Goal: Check status: Check status

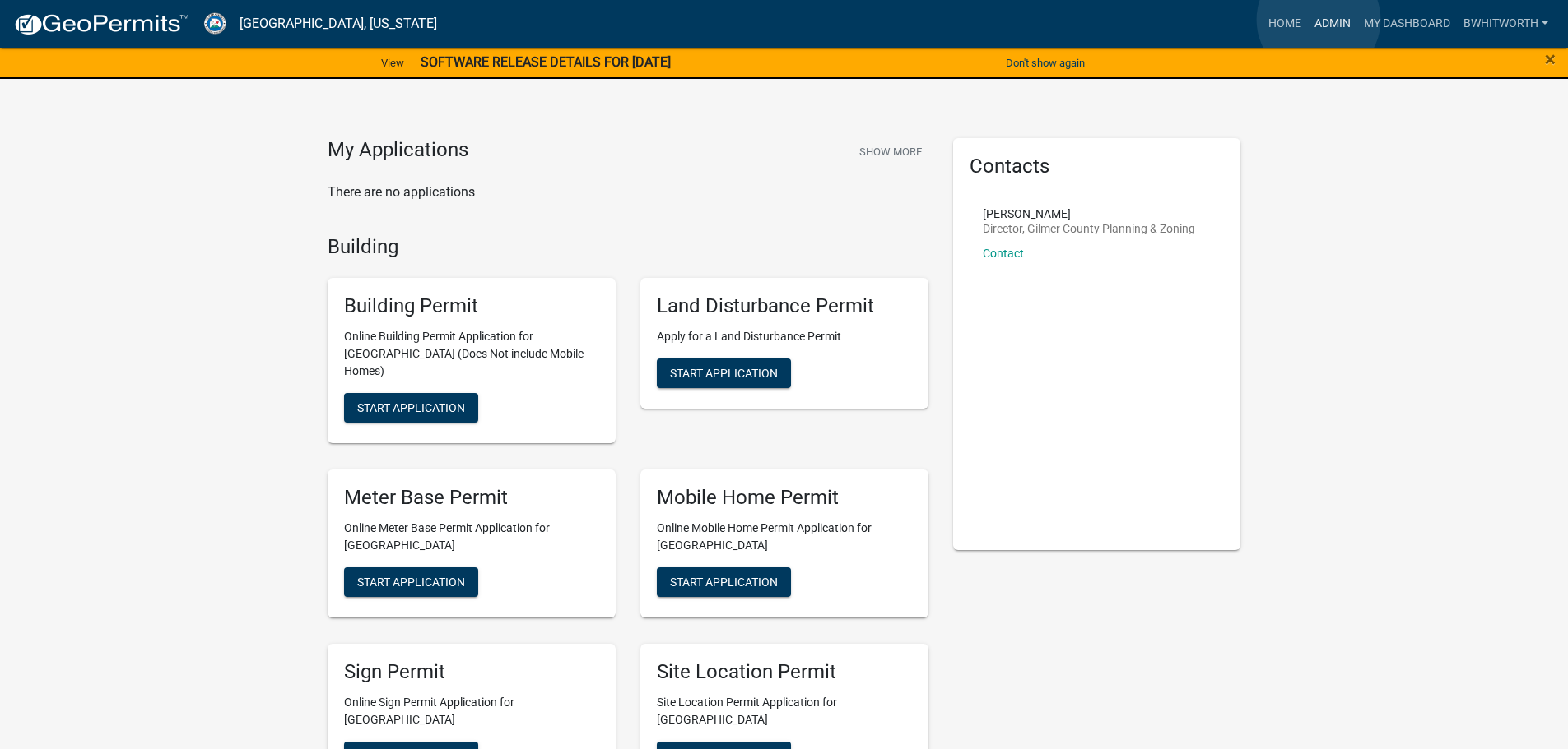
click at [1318, 20] on link "Admin" at bounding box center [1332, 24] width 49 height 31
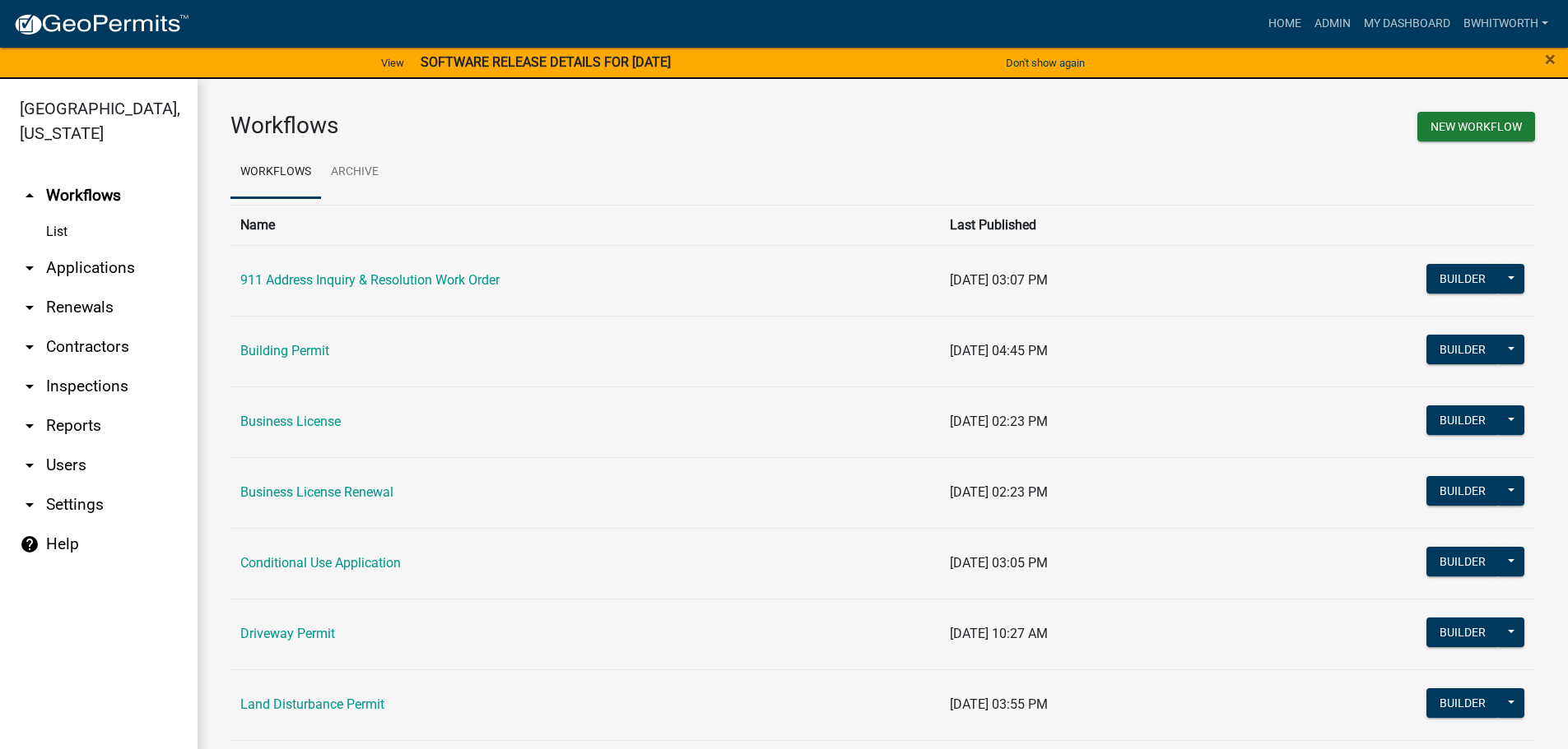
click at [115, 268] on link "arrow_drop_down Applications" at bounding box center [98, 268] width 198 height 40
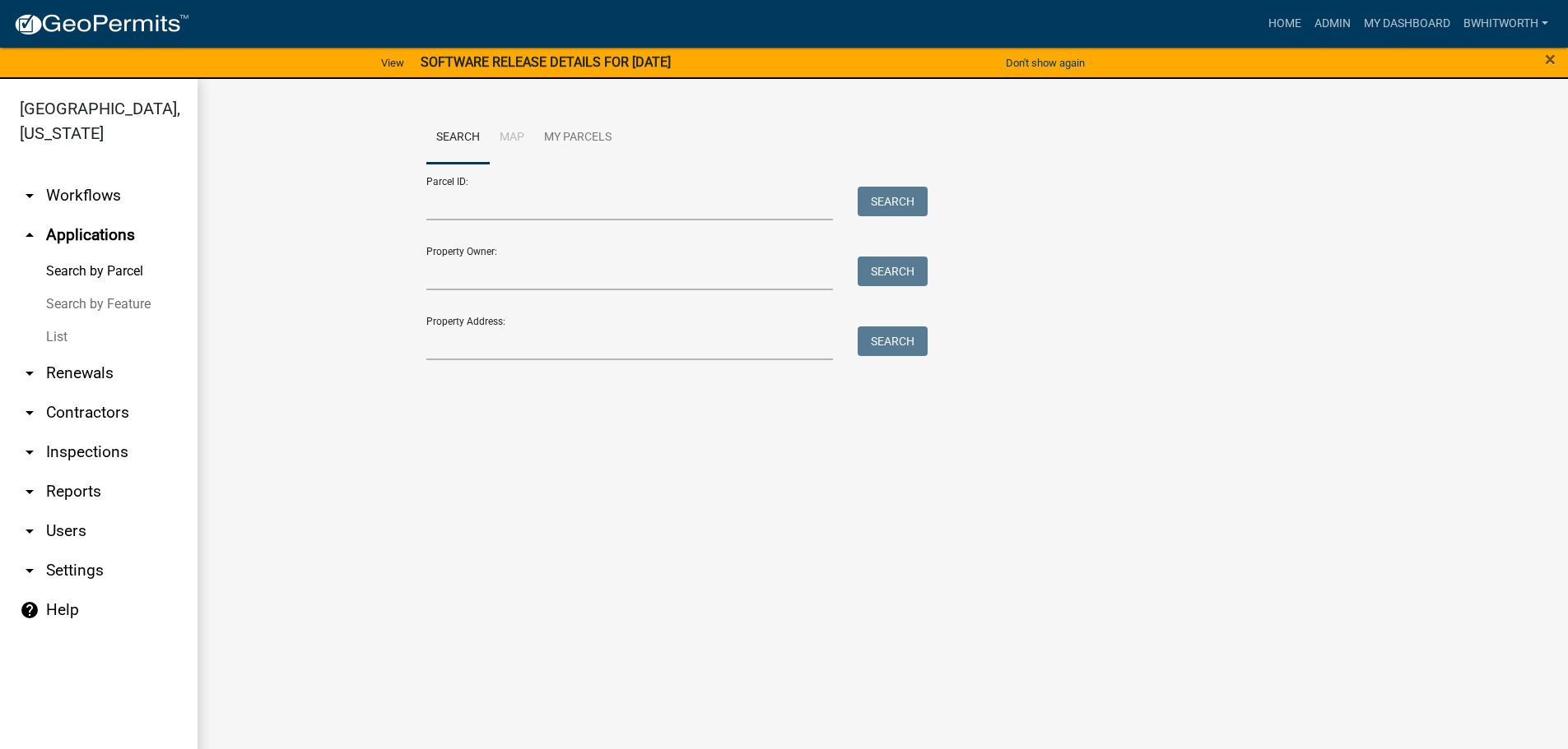
drag, startPoint x: 59, startPoint y: 333, endPoint x: 68, endPoint y: 331, distance: 9.2
click at [58, 333] on link "List" at bounding box center [98, 337] width 198 height 33
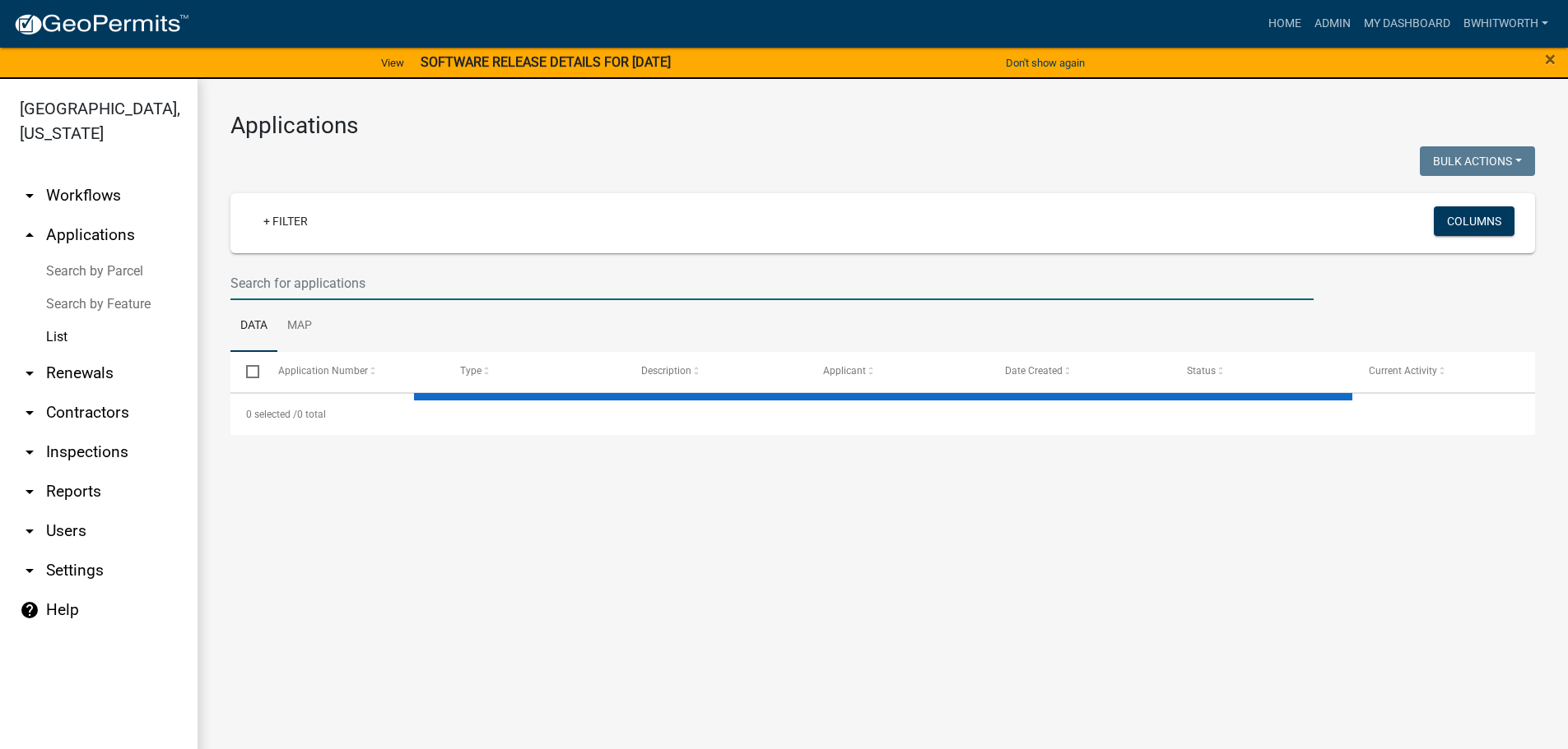
click at [320, 277] on input "text" at bounding box center [772, 283] width 1083 height 34
select select "3: 100"
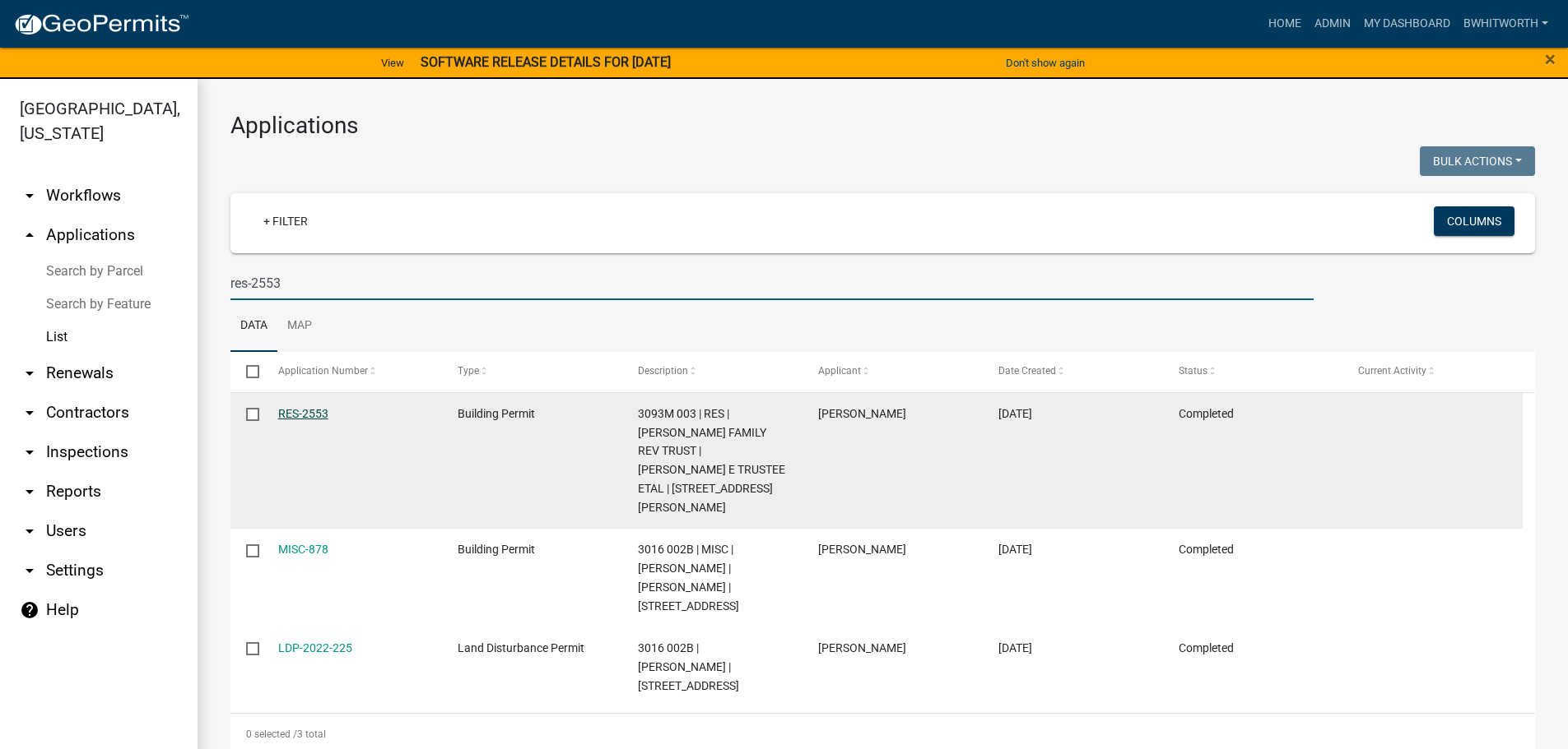
type input "res-2553"
click at [302, 413] on link "RES-2553" at bounding box center [303, 413] width 50 height 13
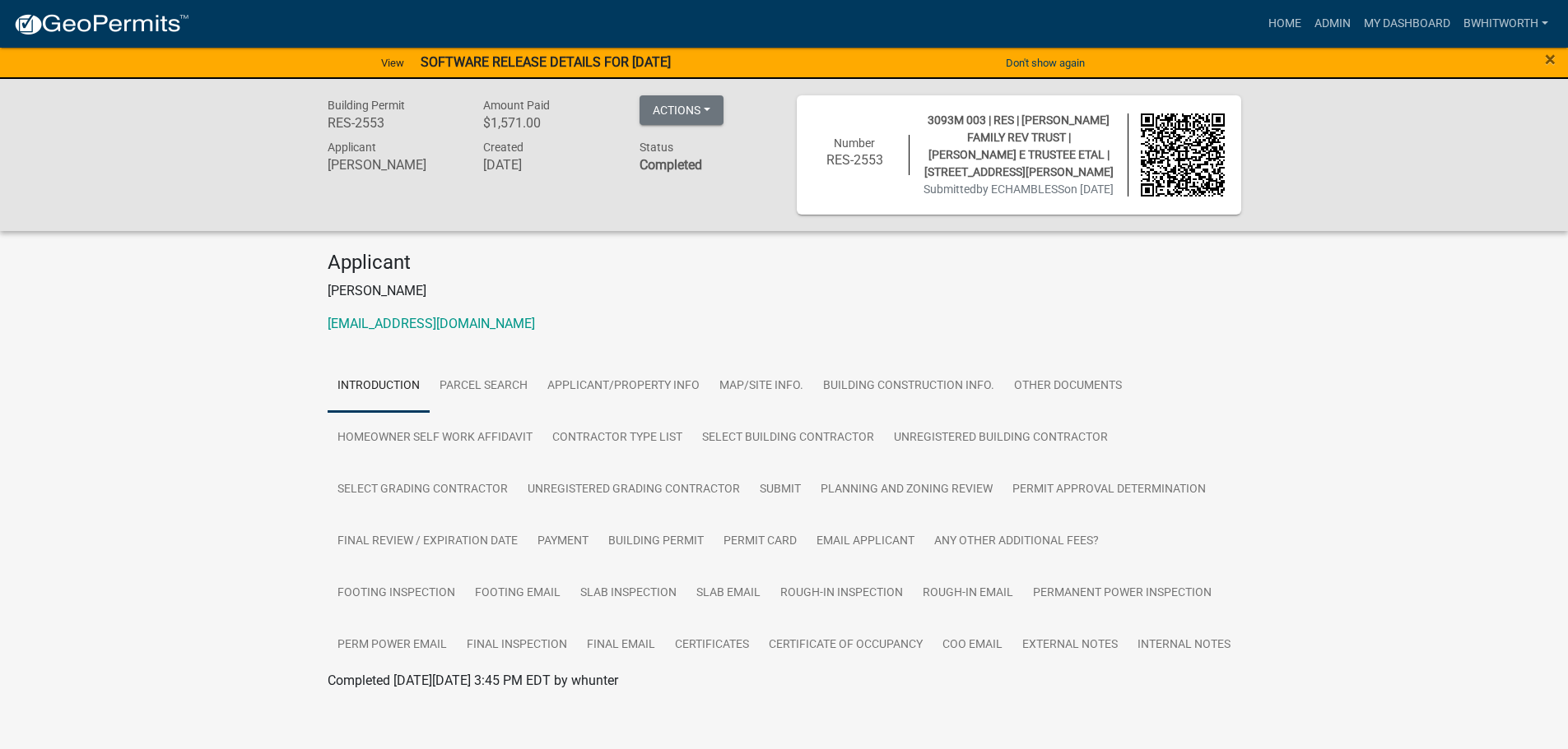
scroll to position [28, 0]
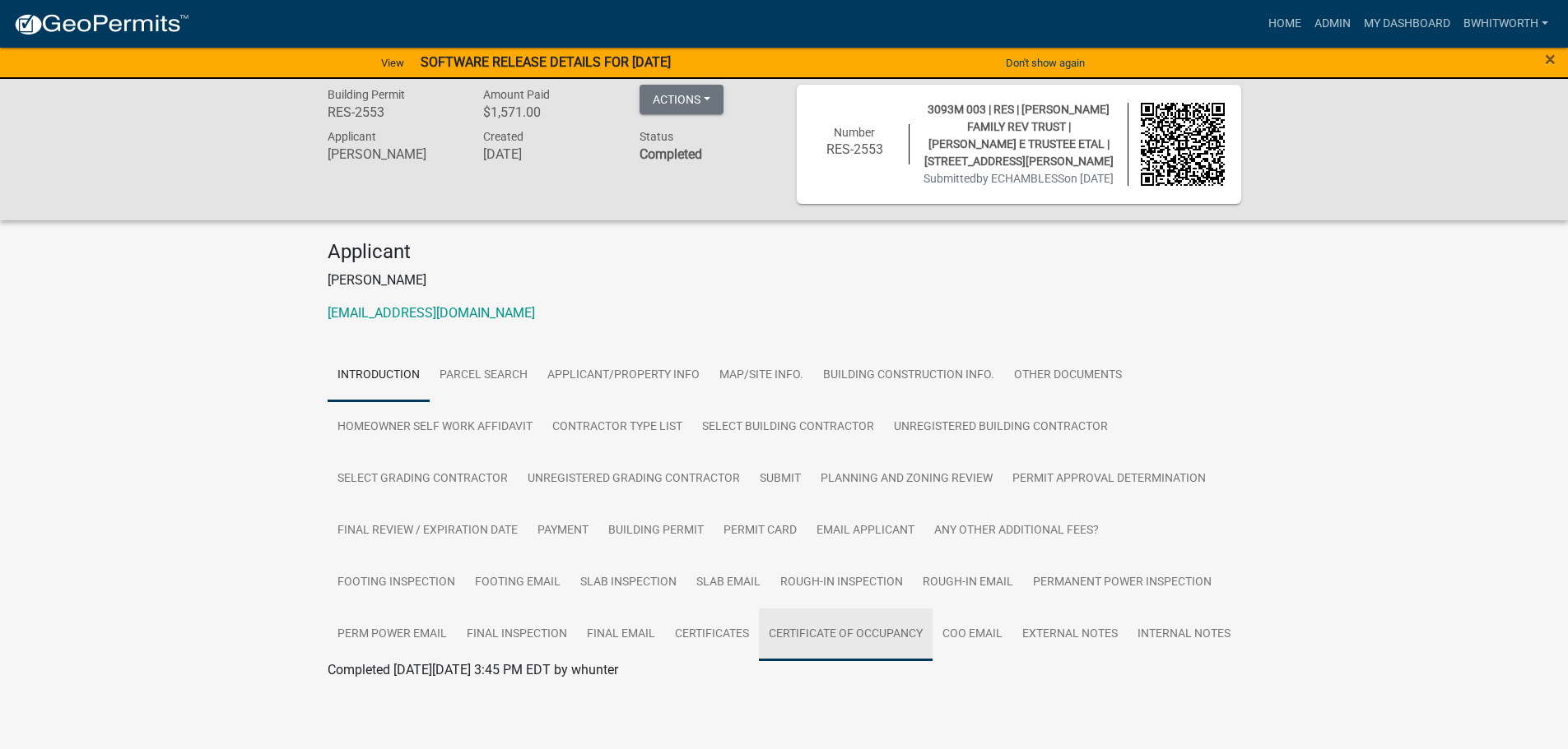
click at [861, 632] on link "Certificate of Occupancy" at bounding box center [845, 634] width 174 height 53
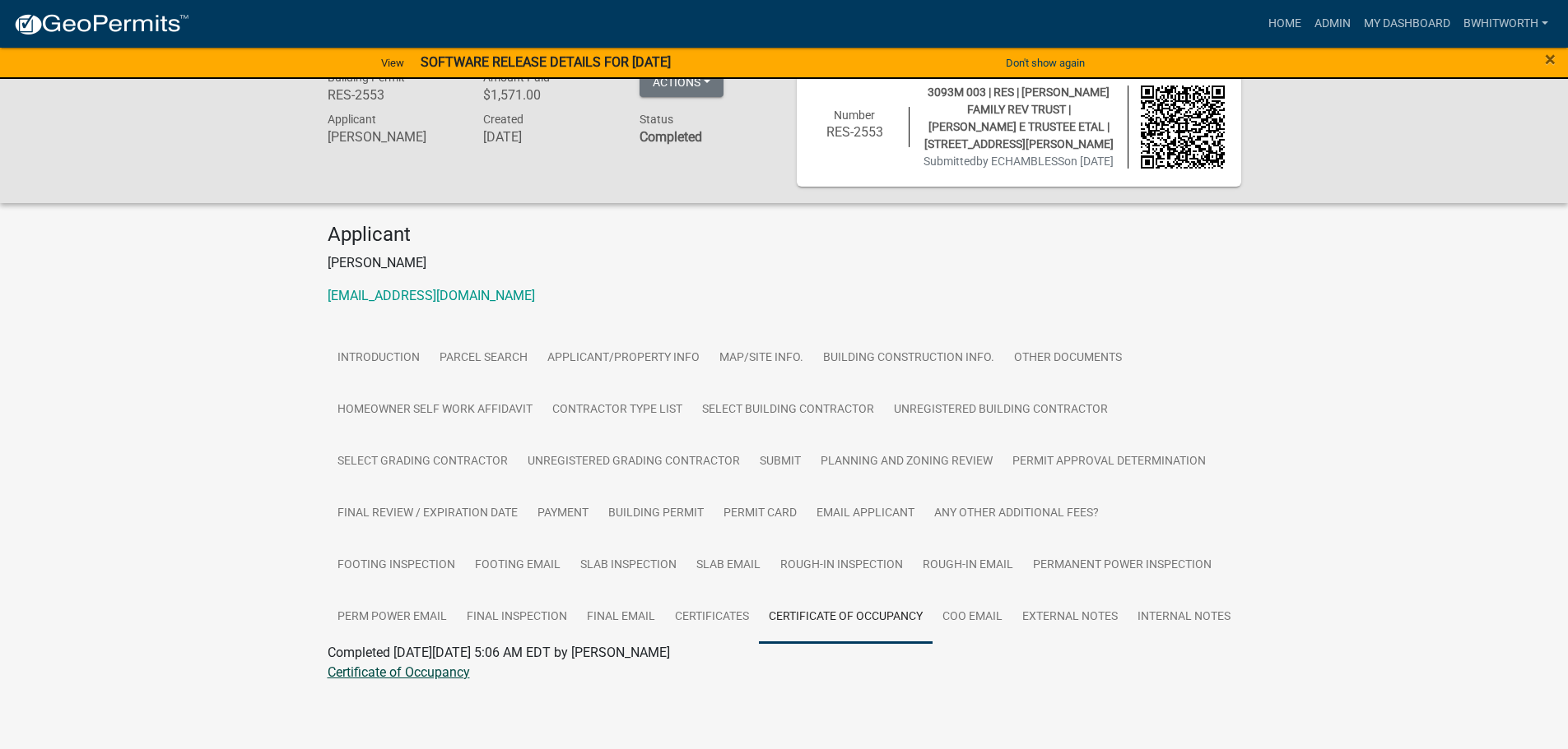
click at [438, 680] on link "Certificate of Occupancy" at bounding box center [398, 672] width 142 height 16
click at [634, 70] on div "View SOFTWARE RELEASE DETAILS FOR [DATE]" at bounding box center [523, 63] width 784 height 35
click at [711, 60] on div "View SOFTWARE RELEASE DETAILS FOR [DATE]" at bounding box center [523, 63] width 784 height 35
click at [386, 56] on link "View" at bounding box center [393, 62] width 36 height 27
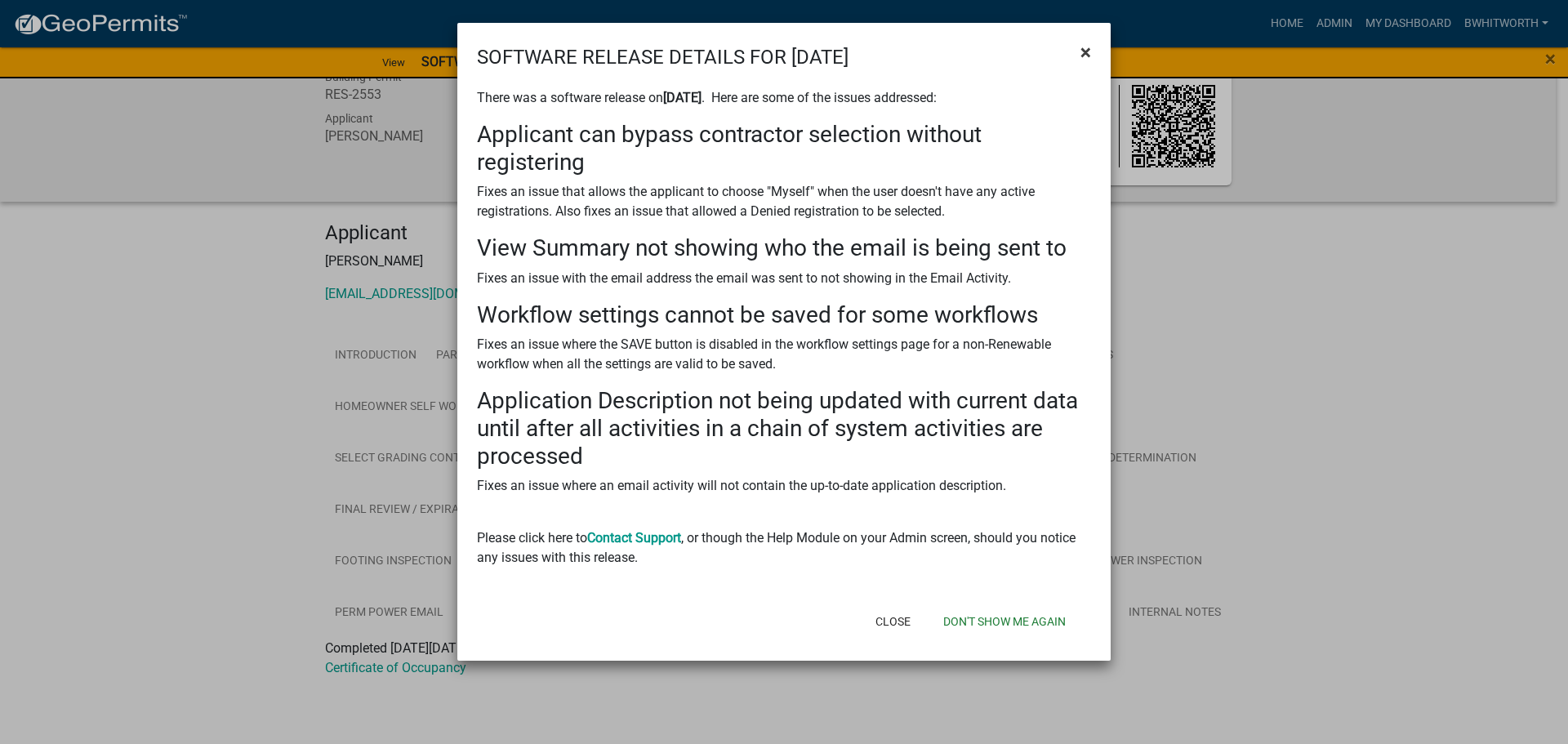
click at [1086, 47] on span "×" at bounding box center [1086, 52] width 10 height 23
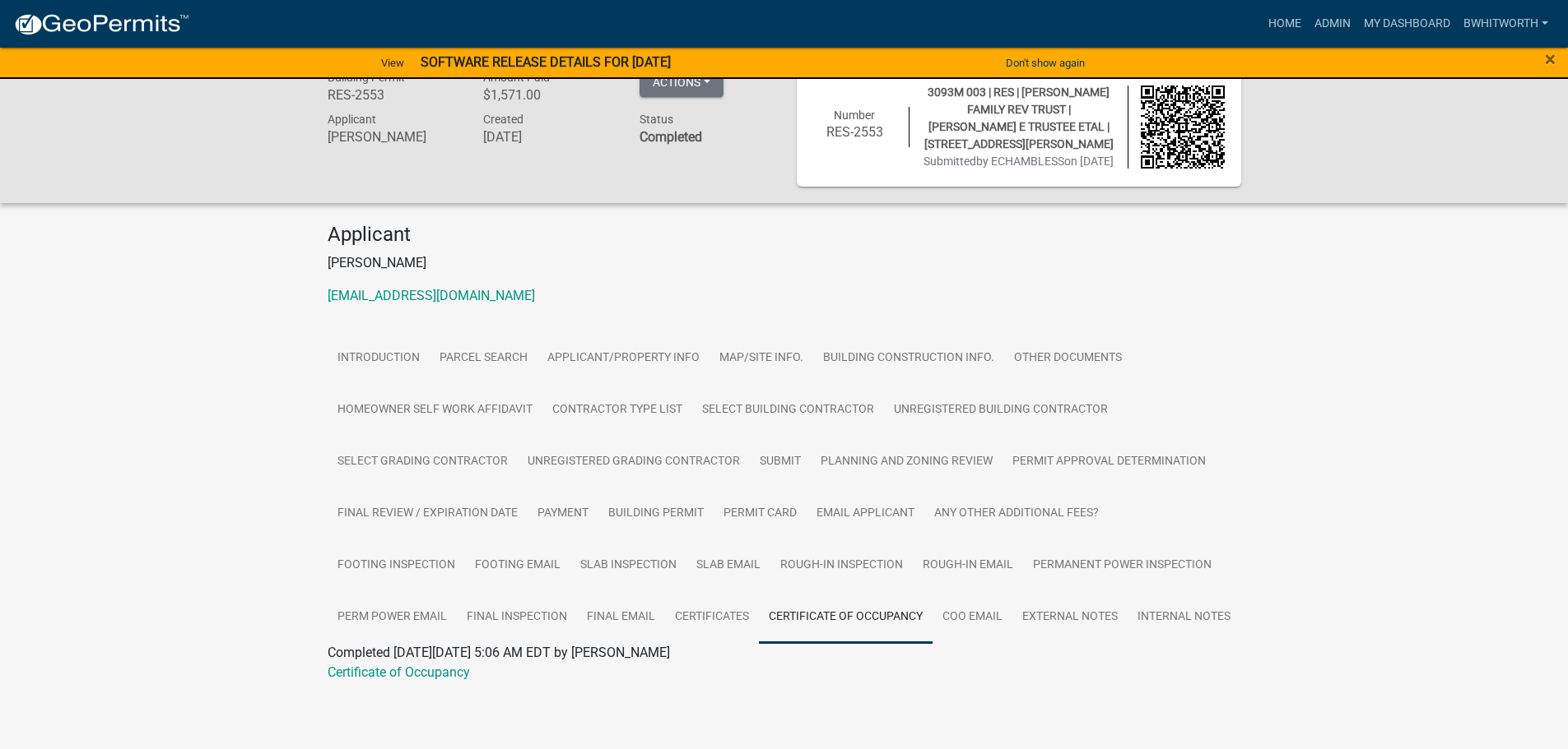
click at [1388, 354] on div "Building Permit RES-2553 Amount Paid $1,571.00 Actions View receipt Printer Fri…" at bounding box center [784, 391] width 1568 height 681
